Goal: Information Seeking & Learning: Find specific fact

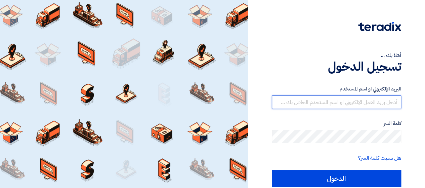
click at [322, 103] on input "text" at bounding box center [336, 101] width 129 height 13
type input "[PERSON_NAME][EMAIL_ADDRESS][DOMAIN_NAME]"
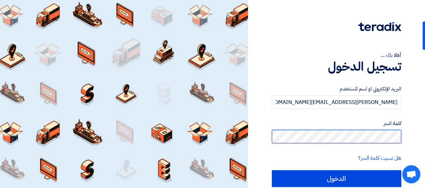
click at [272, 170] on input "الدخول" at bounding box center [336, 178] width 129 height 17
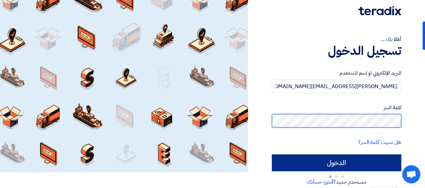
scroll to position [24, 0]
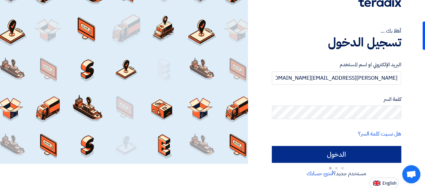
click at [341, 138] on div "هل نسيت كلمة السر؟" at bounding box center [336, 134] width 129 height 8
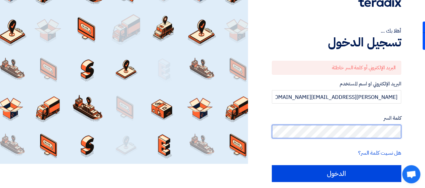
click at [272, 165] on input "الدخول" at bounding box center [336, 173] width 129 height 17
type input "Sign in"
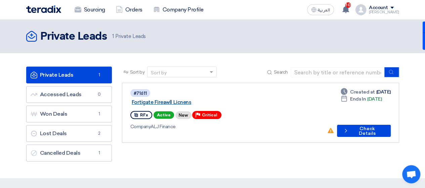
click at [188, 99] on link "Fortigate Fireawll Licnens" at bounding box center [216, 102] width 168 height 6
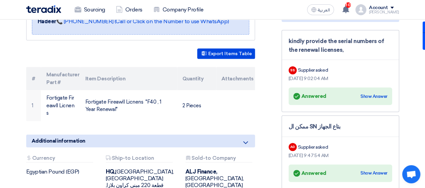
scroll to position [168, 0]
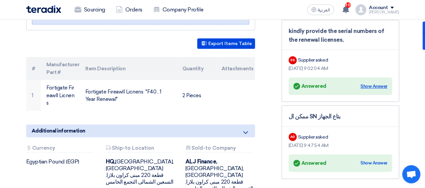
click at [365, 84] on div "Show Answer" at bounding box center [374, 86] width 27 height 7
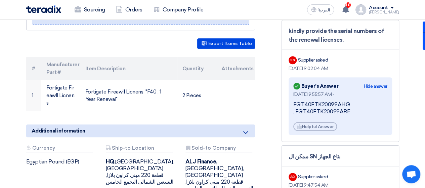
click at [303, 103] on div "FGT40FTK20099AHG , FGT40FTK20099ARE" at bounding box center [340, 108] width 94 height 14
click at [337, 112] on div "FGT40FTK20099AHG , FGT40FTK20099ARE" at bounding box center [340, 108] width 94 height 14
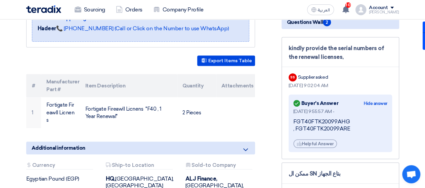
scroll to position [163, 0]
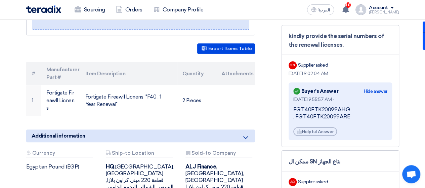
drag, startPoint x: 350, startPoint y: 116, endPoint x: 291, endPoint y: 108, distance: 59.0
click at [291, 108] on div "Answered Buyer's Answer Hide answer [DATE] 9:55:57 AM - FGT40FTK20099AHG , FGT4…" at bounding box center [341, 110] width 104 height 57
copy div "FGT40FTK20099AHG , FGT40FTK20099ARE"
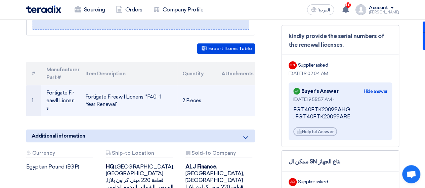
click at [212, 88] on td "2 Pieces" at bounding box center [196, 100] width 39 height 31
